Goal: Information Seeking & Learning: Learn about a topic

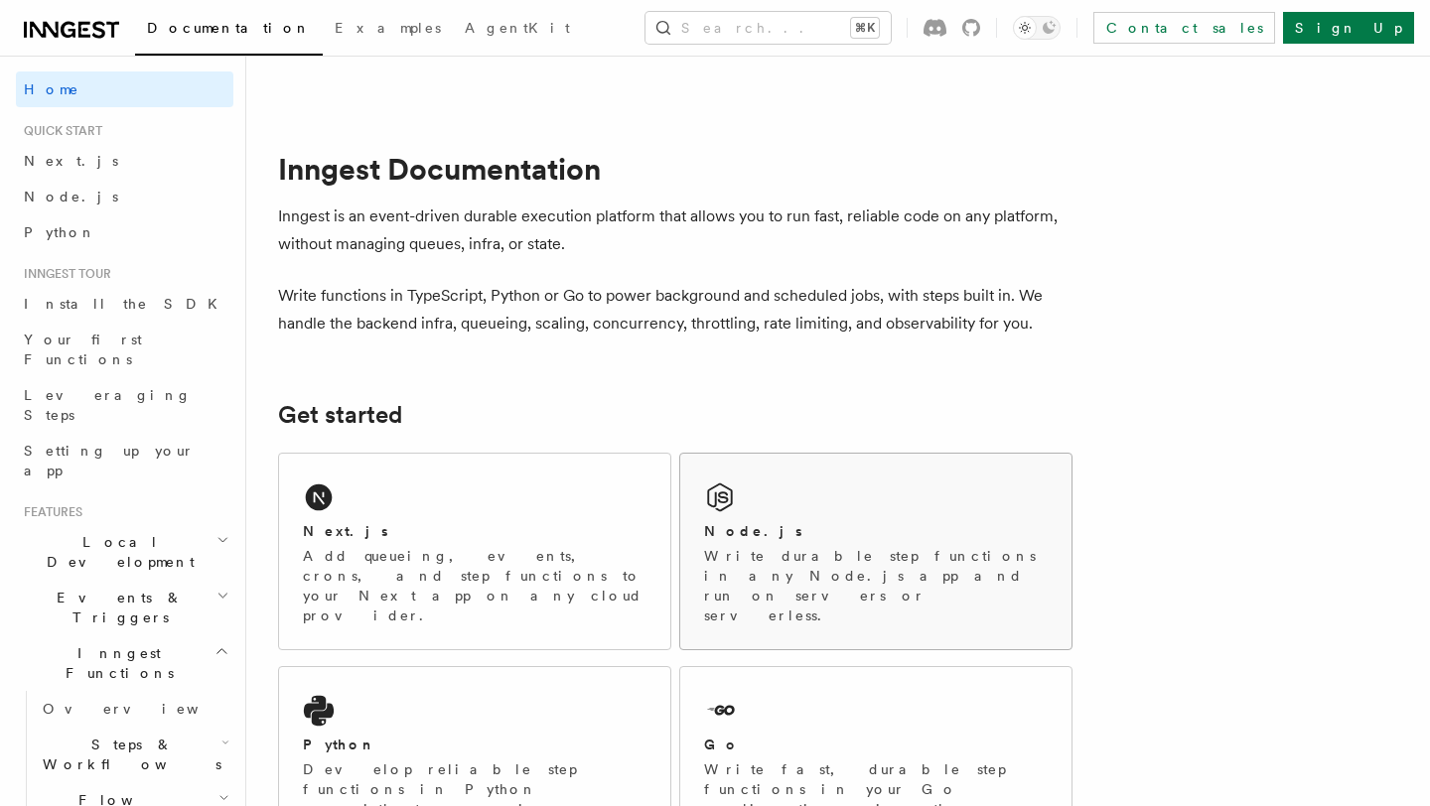
click at [860, 546] on p "Write durable step functions in any Node.js app and run on servers or serverles…" at bounding box center [876, 585] width 344 height 79
click at [519, 667] on div "Python Develop reliable step functions in Python without managing queueing syst…" at bounding box center [474, 775] width 391 height 216
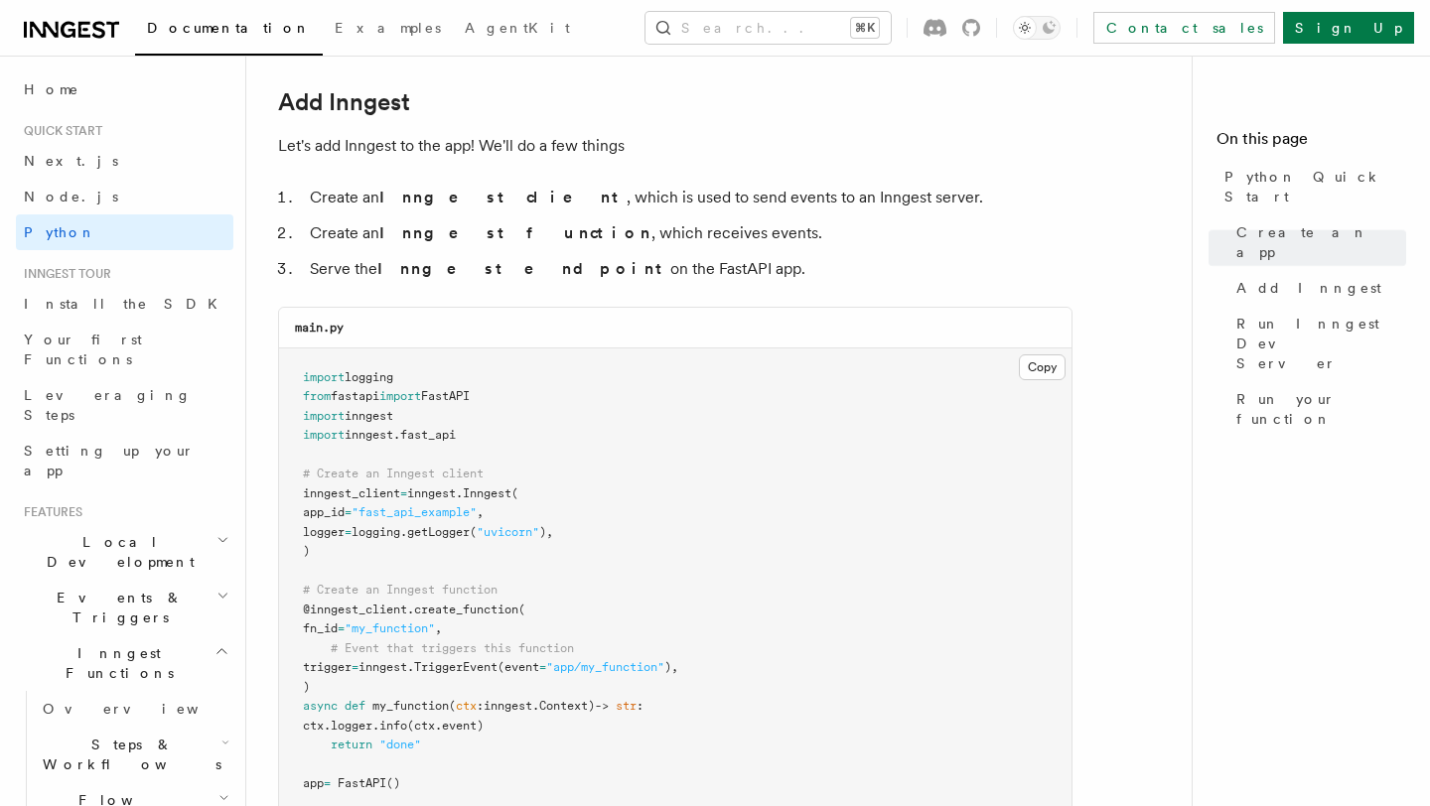
scroll to position [1215, 0]
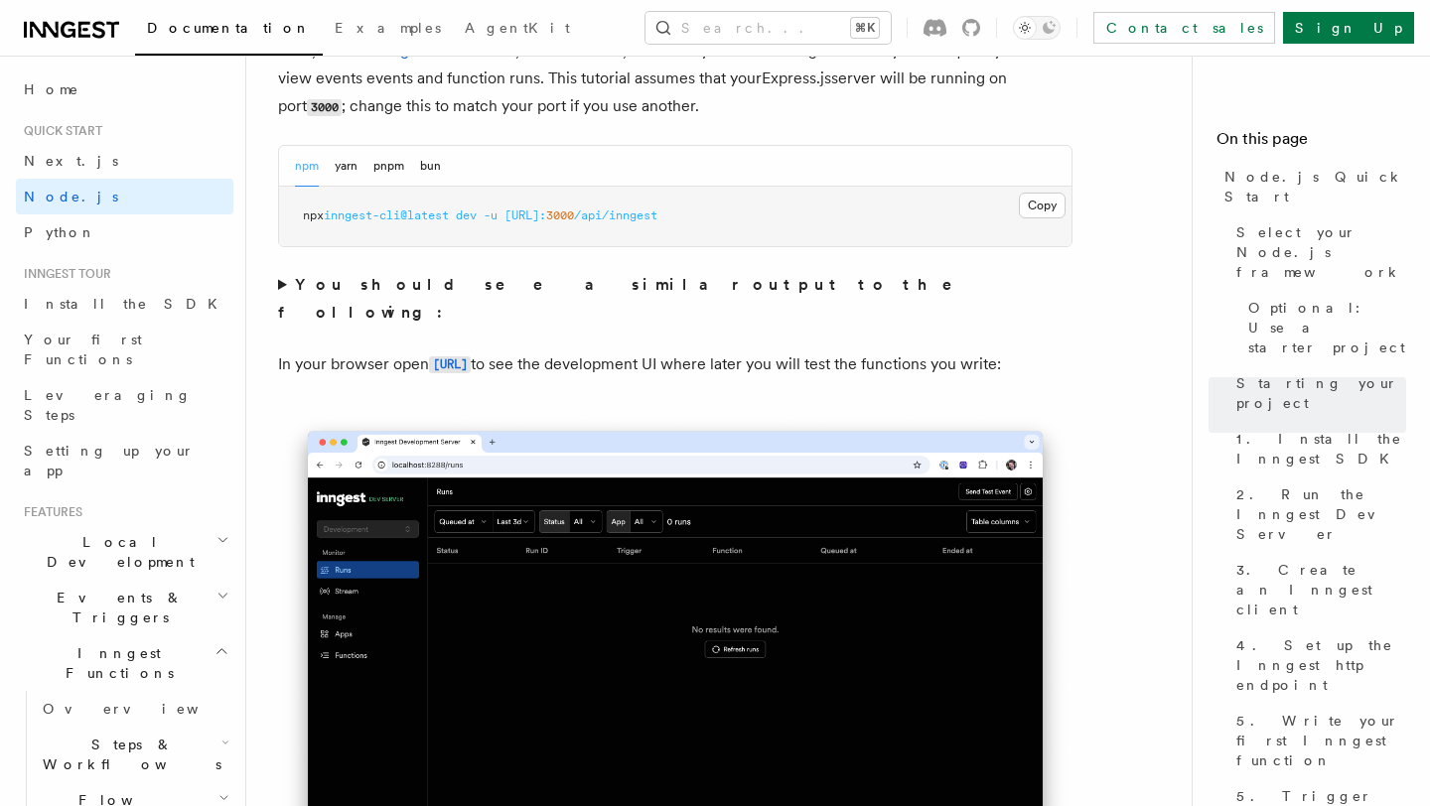
scroll to position [1676, 0]
